Goal: Task Accomplishment & Management: Complete application form

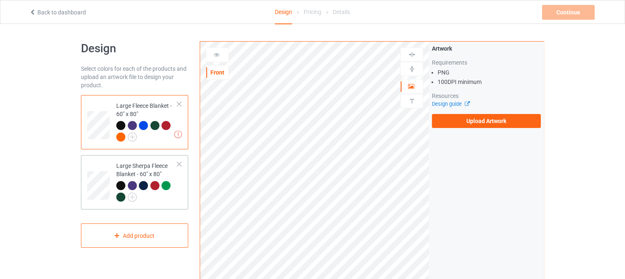
click at [143, 165] on div "Large Sherpa Fleece Blanket - 60" x 80"" at bounding box center [146, 180] width 61 height 39
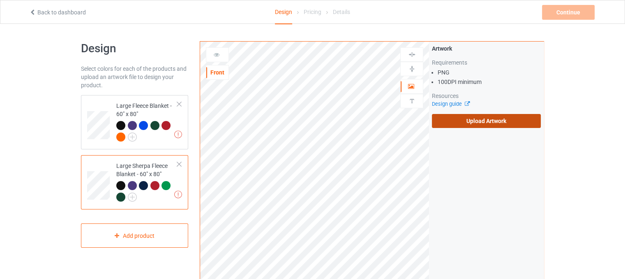
click at [455, 125] on label "Upload Artwork" at bounding box center [486, 121] width 109 height 14
click at [0, 0] on input "Upload Artwork" at bounding box center [0, 0] width 0 height 0
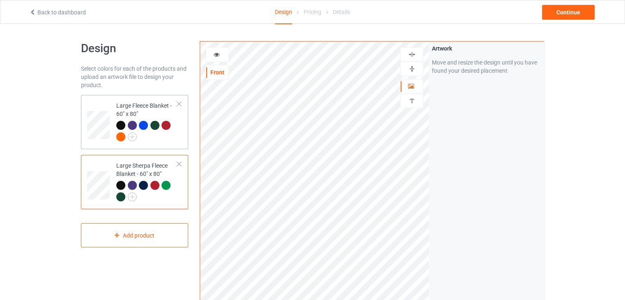
click at [154, 141] on div at bounding box center [146, 132] width 61 height 23
click at [458, 170] on div "Artwork Move and resize the design until you have found your desired placement" at bounding box center [486, 197] width 115 height 312
click at [568, 9] on div "Continue" at bounding box center [568, 12] width 53 height 15
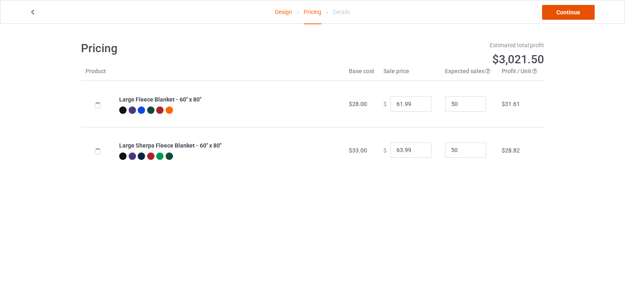
click at [555, 16] on link "Continue" at bounding box center [568, 12] width 53 height 15
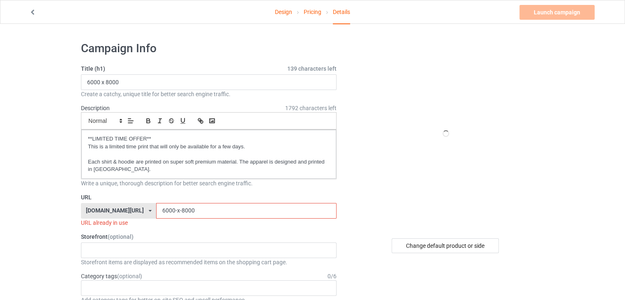
click at [238, 210] on input "6000-x-8000" at bounding box center [246, 211] width 180 height 16
type input "6000-x-800011"
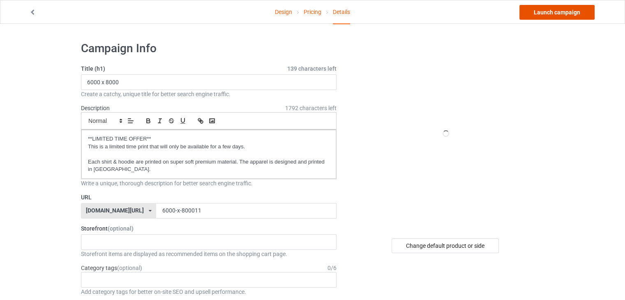
click at [539, 15] on link "Launch campaign" at bounding box center [556, 12] width 75 height 15
